Goal: Information Seeking & Learning: Find specific fact

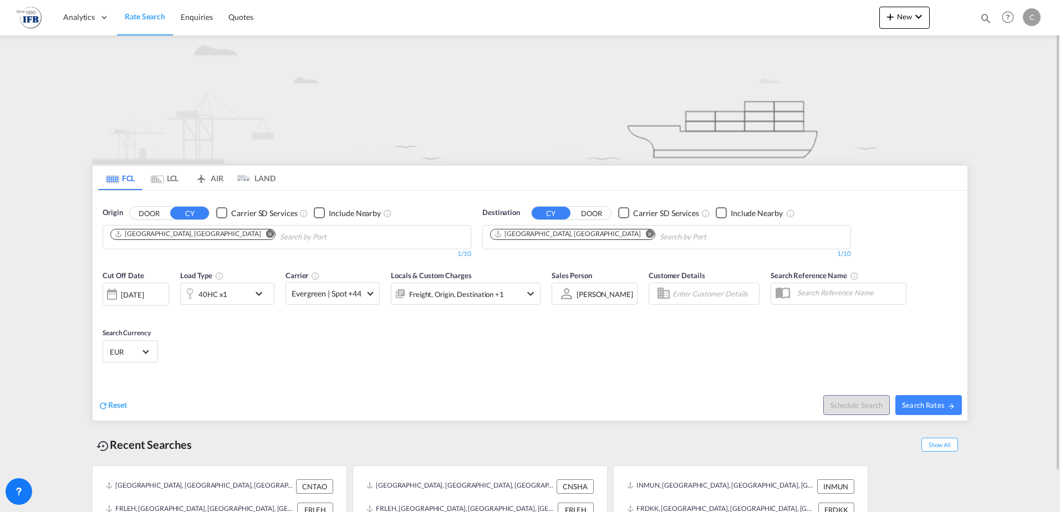
click at [144, 294] on div "[DATE]" at bounding box center [132, 295] width 23 height 10
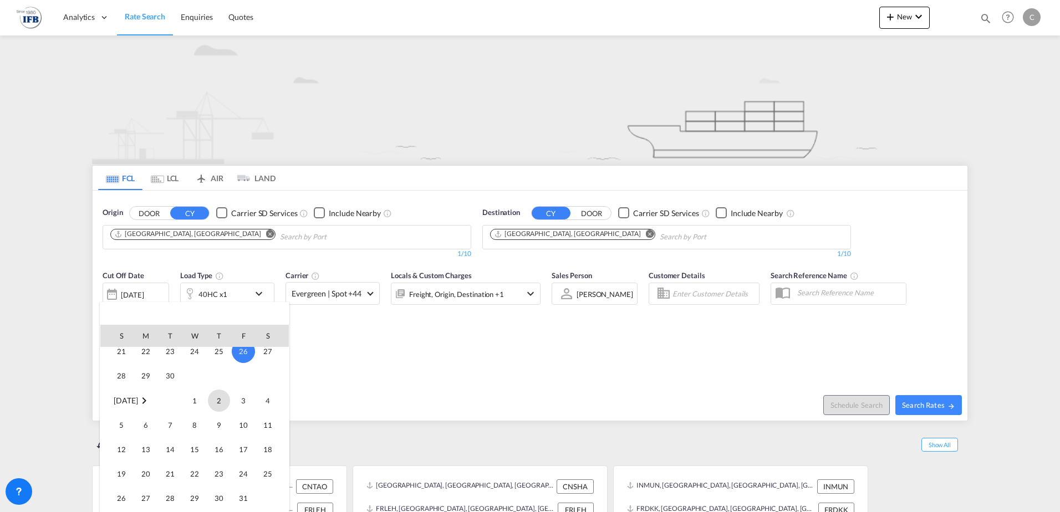
scroll to position [552, 0]
click at [170, 443] on span "14" at bounding box center [170, 445] width 22 height 22
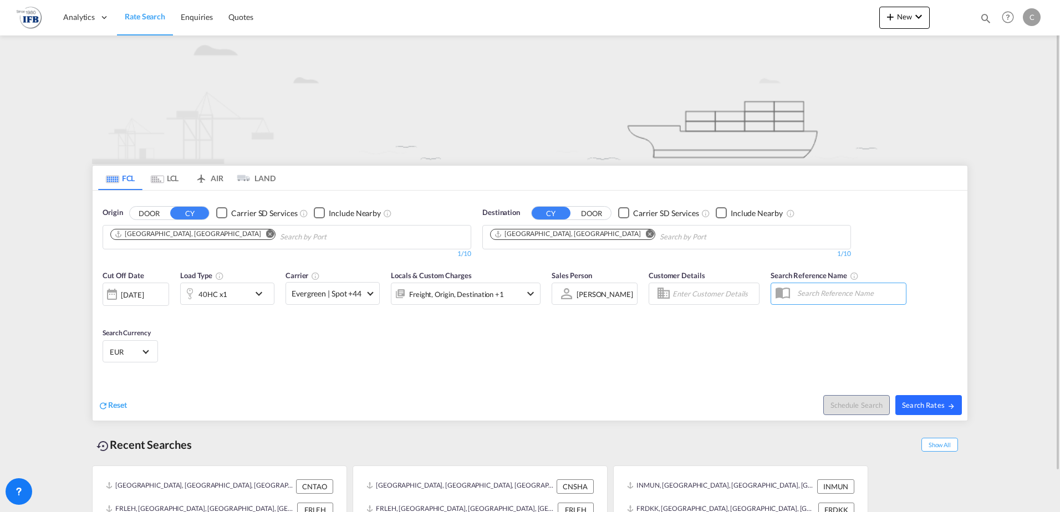
click at [938, 405] on span "Search Rates" at bounding box center [928, 405] width 53 height 9
type input "CNTAO to FRLEH / [DATE]"
